Goal: Navigation & Orientation: Find specific page/section

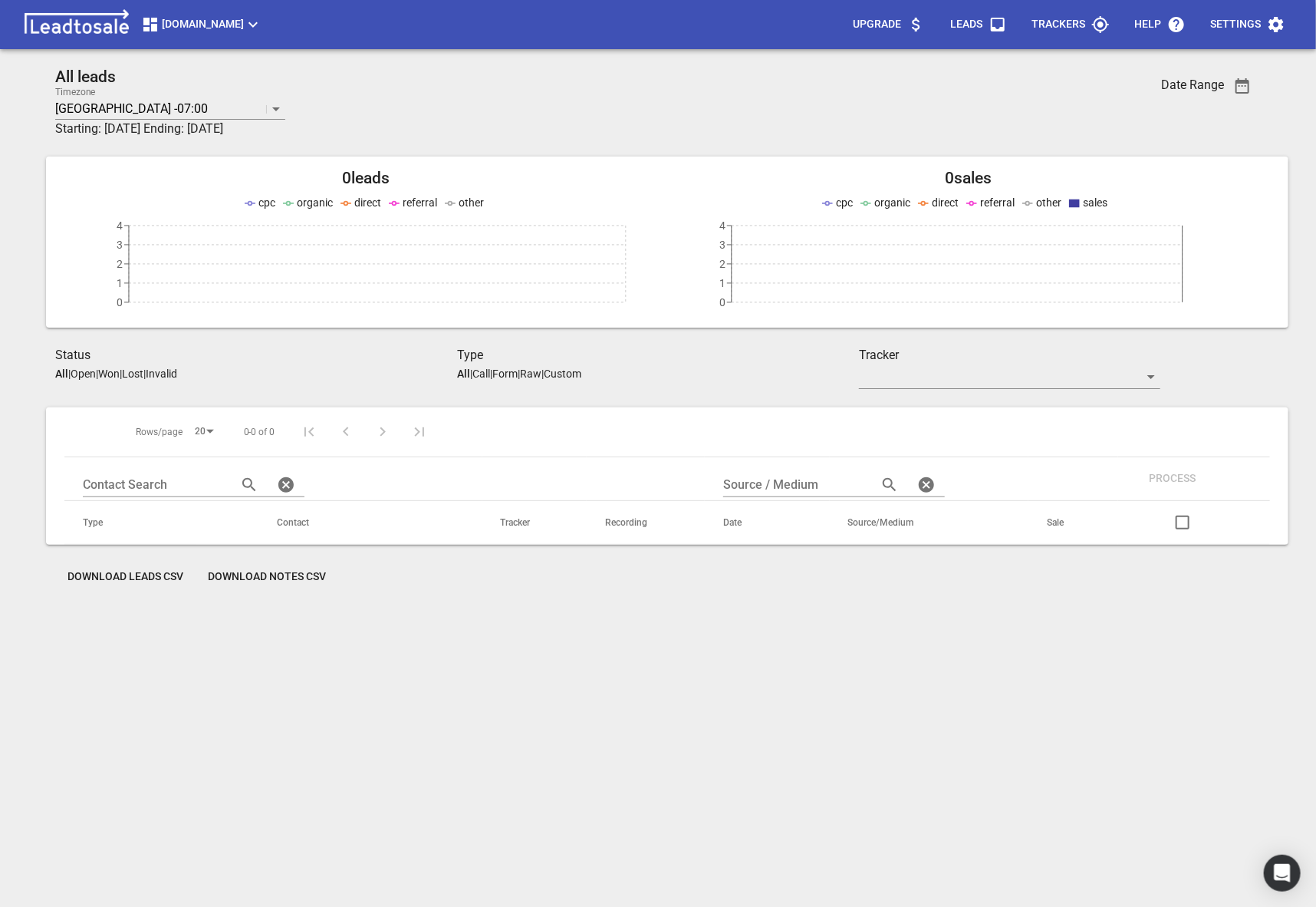
click at [225, 35] on button "[DOMAIN_NAME]" at bounding box center [202, 24] width 134 height 31
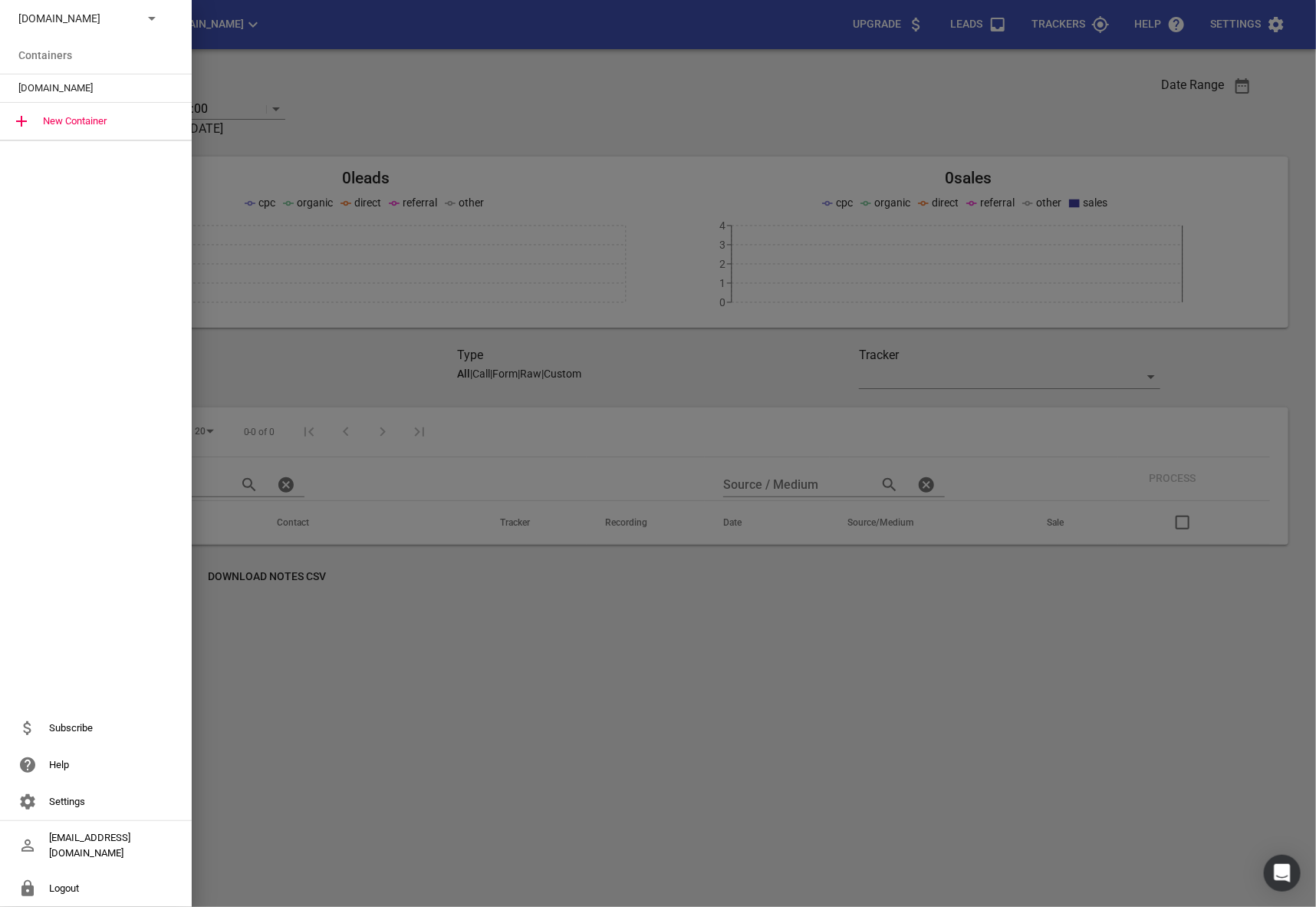
click at [145, 31] on div "[DOMAIN_NAME]" at bounding box center [96, 19] width 192 height 37
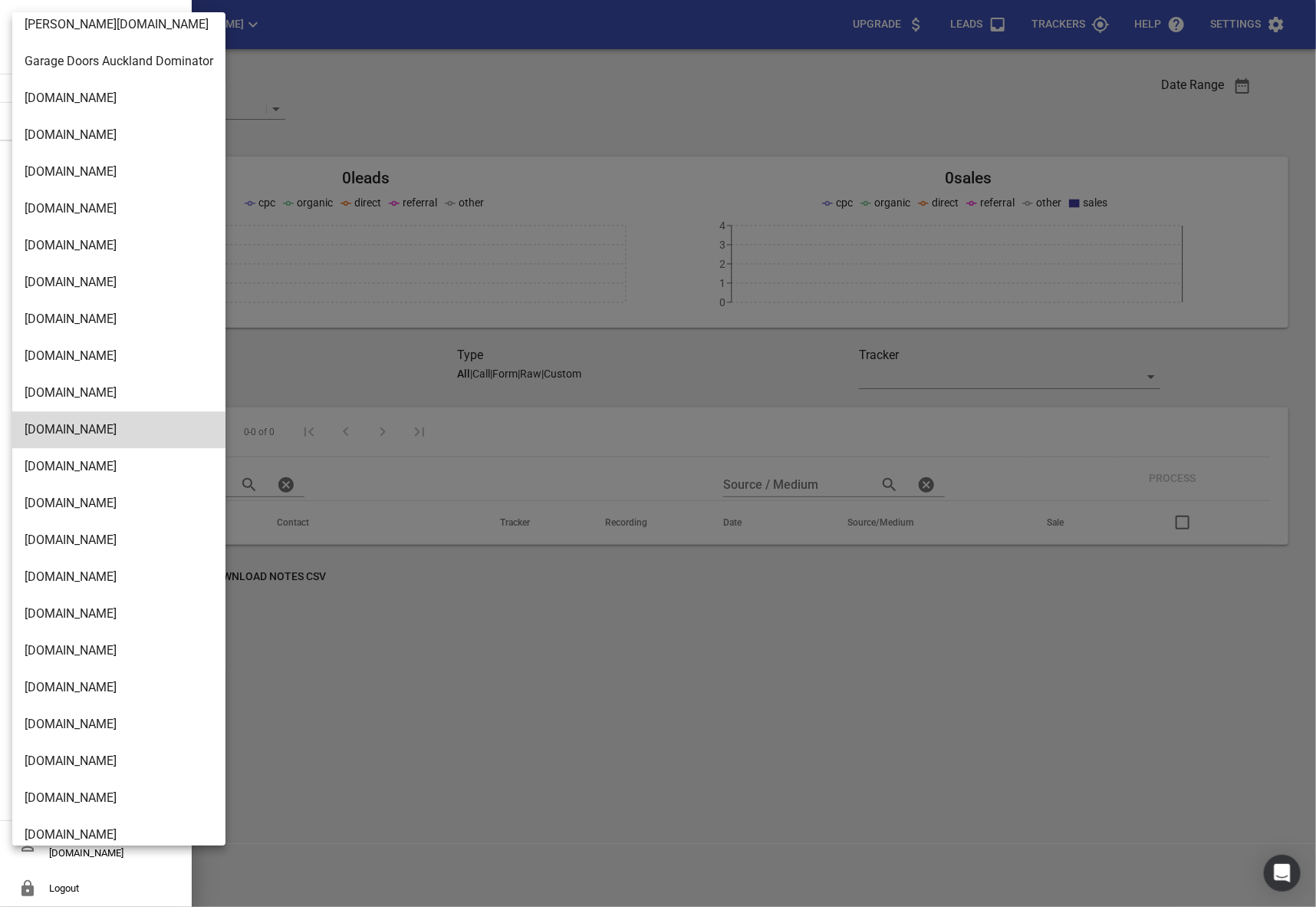
scroll to position [2419, 0]
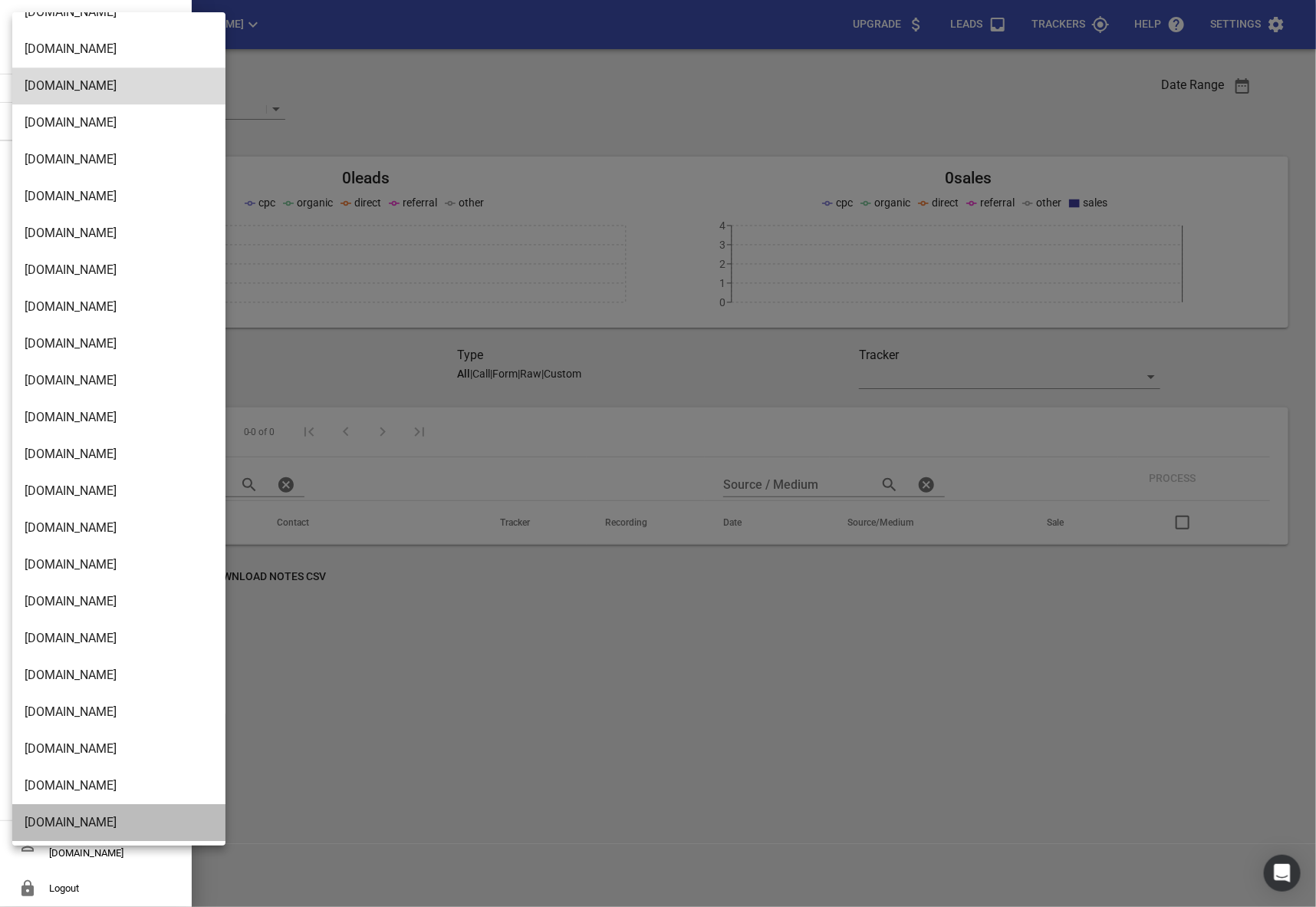
click at [65, 808] on li "[DOMAIN_NAME]" at bounding box center [118, 822] width 214 height 37
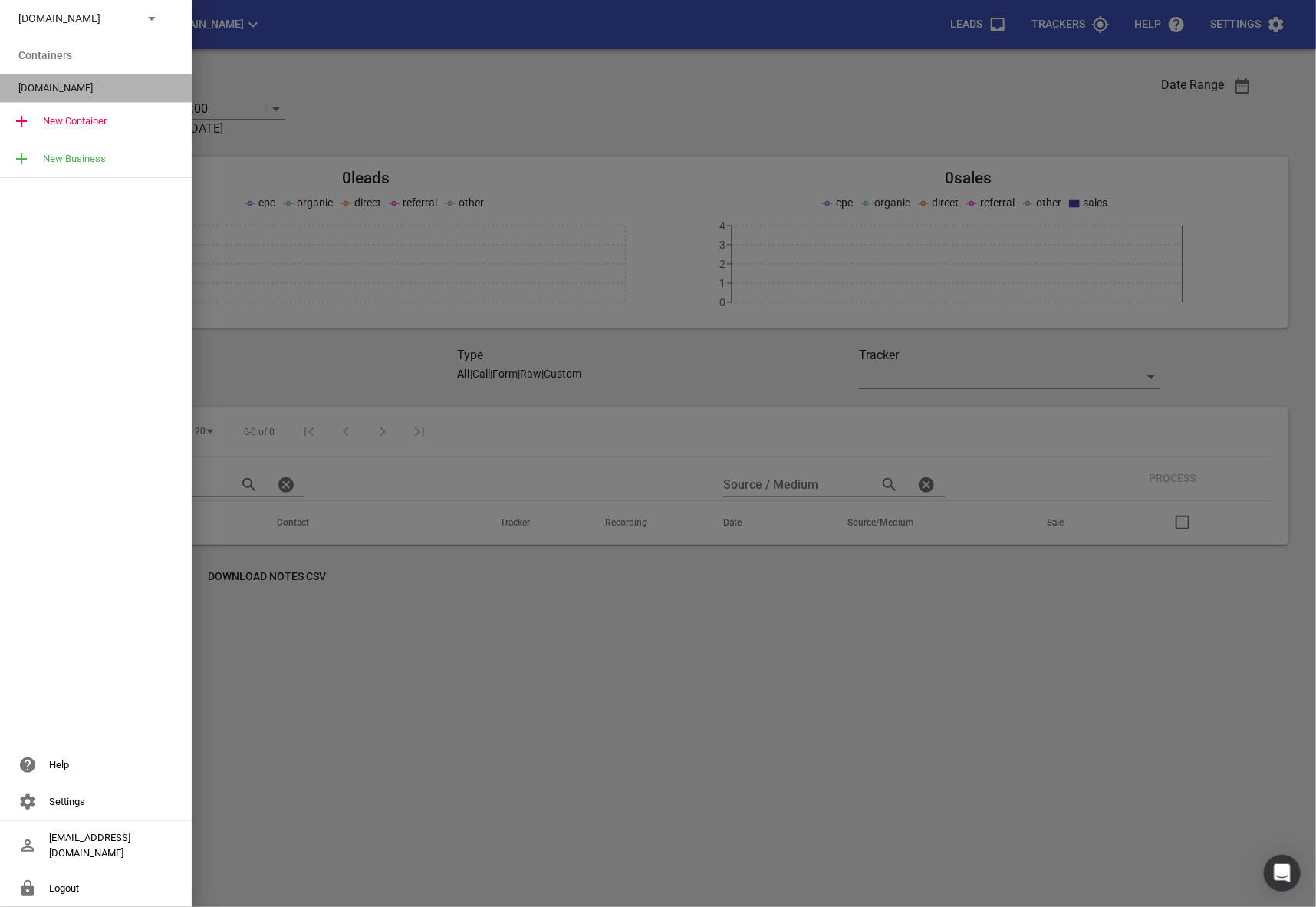
click at [56, 86] on span "[DOMAIN_NAME]" at bounding box center [89, 88] width 143 height 15
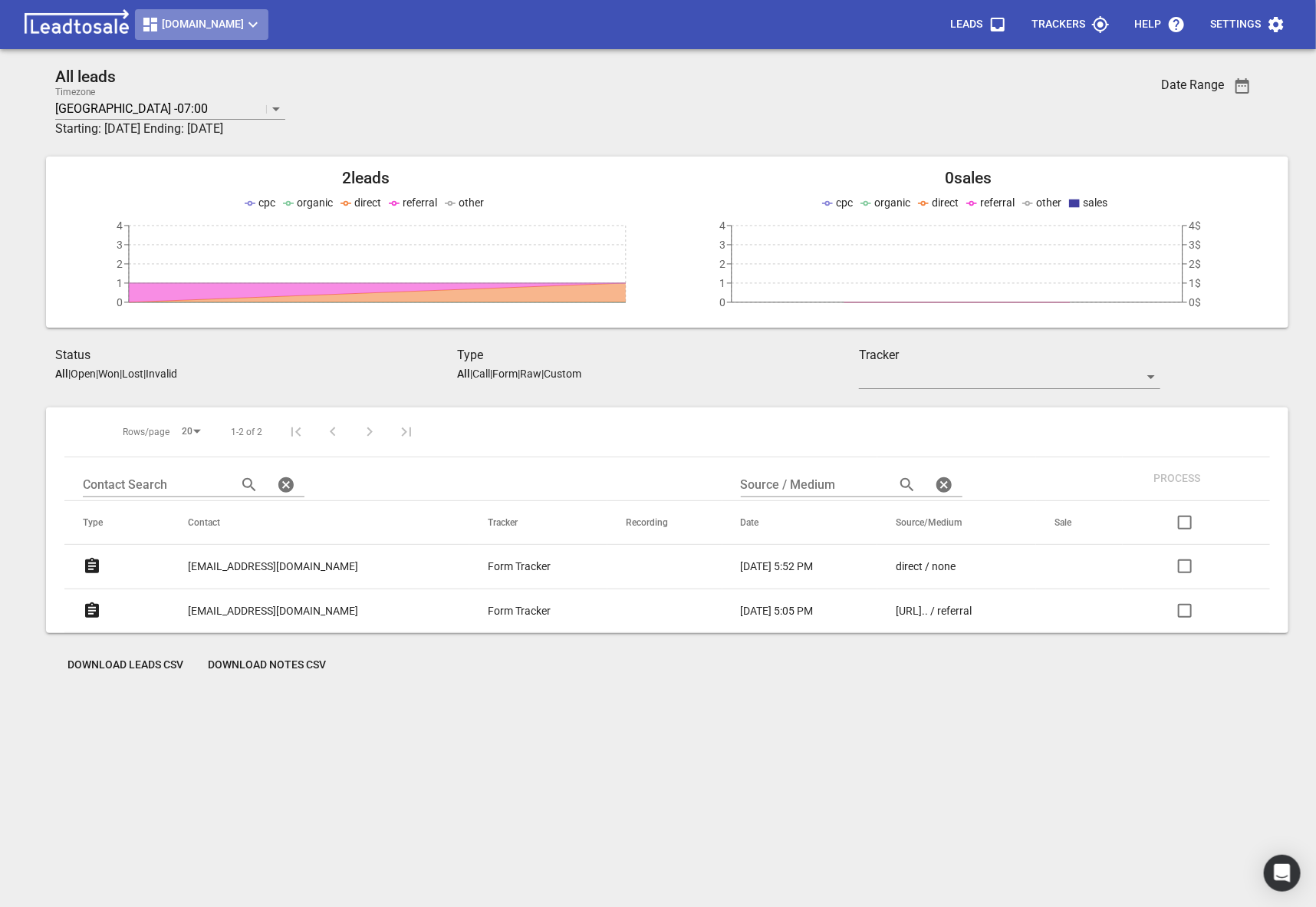
click at [232, 33] on span "[DOMAIN_NAME]" at bounding box center [201, 24] width 121 height 19
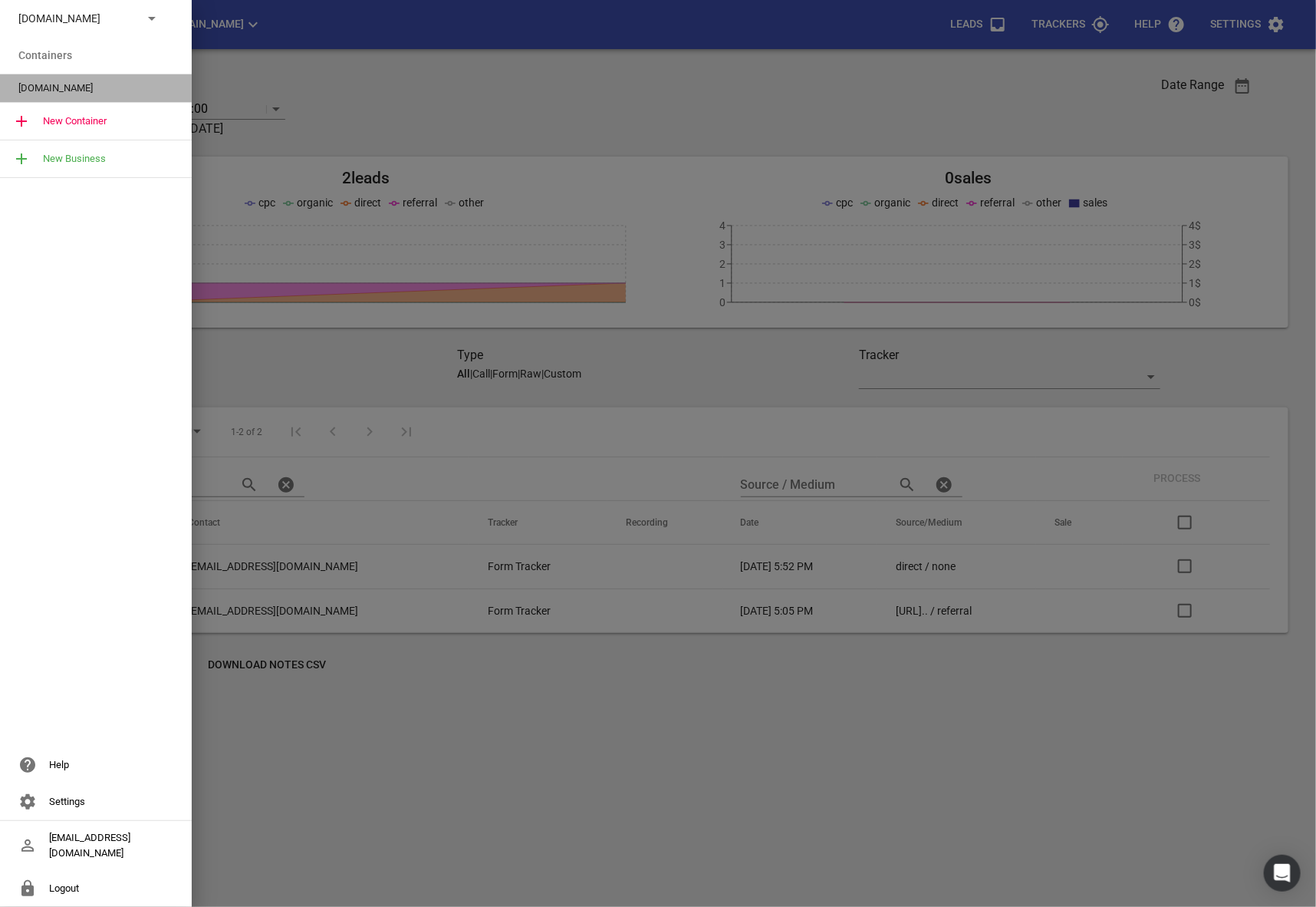
click at [88, 77] on div "[DOMAIN_NAME]" at bounding box center [96, 88] width 192 height 27
click at [388, 107] on div at bounding box center [658, 453] width 1316 height 907
